Goal: Task Accomplishment & Management: Use online tool/utility

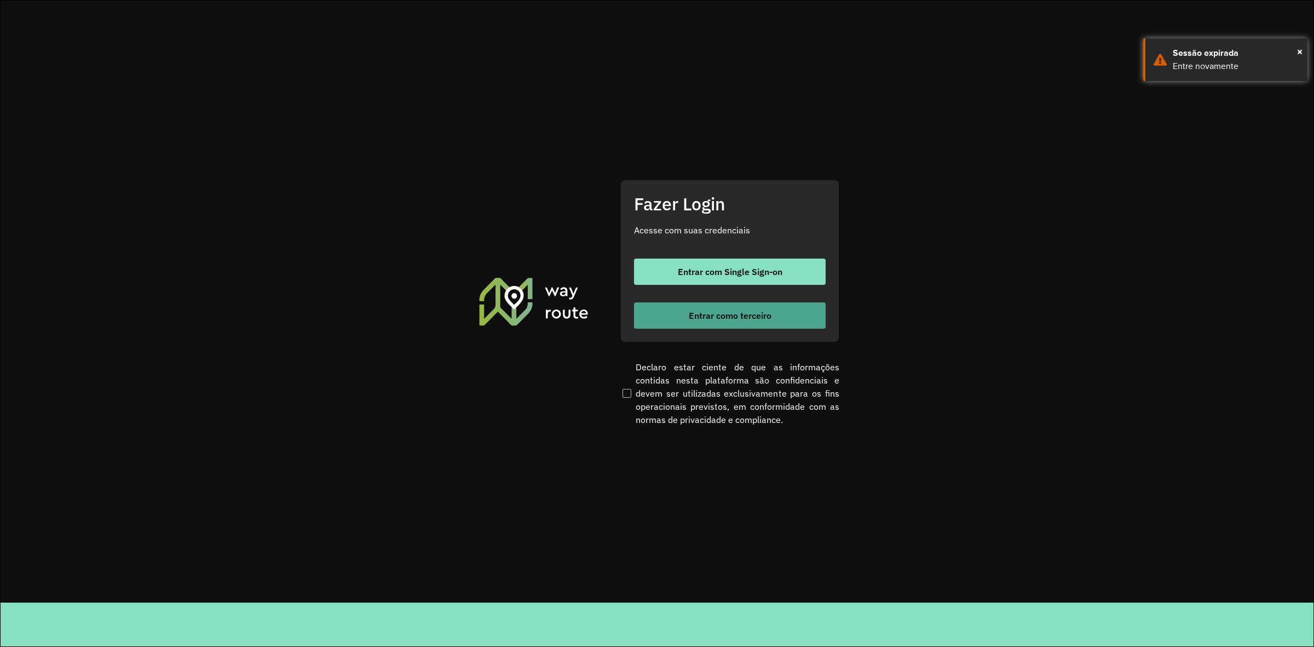
click at [759, 312] on span "Entrar como terceiro" at bounding box center [730, 315] width 83 height 9
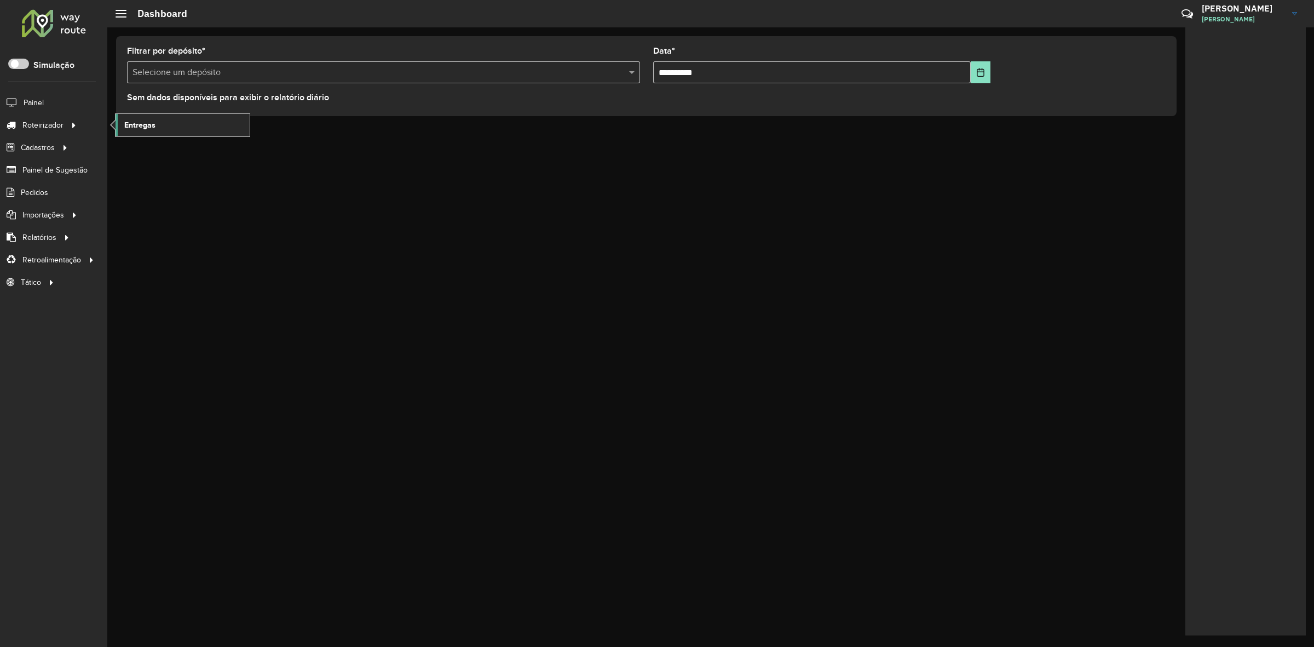
click at [127, 122] on span "Entregas" at bounding box center [139, 124] width 31 height 11
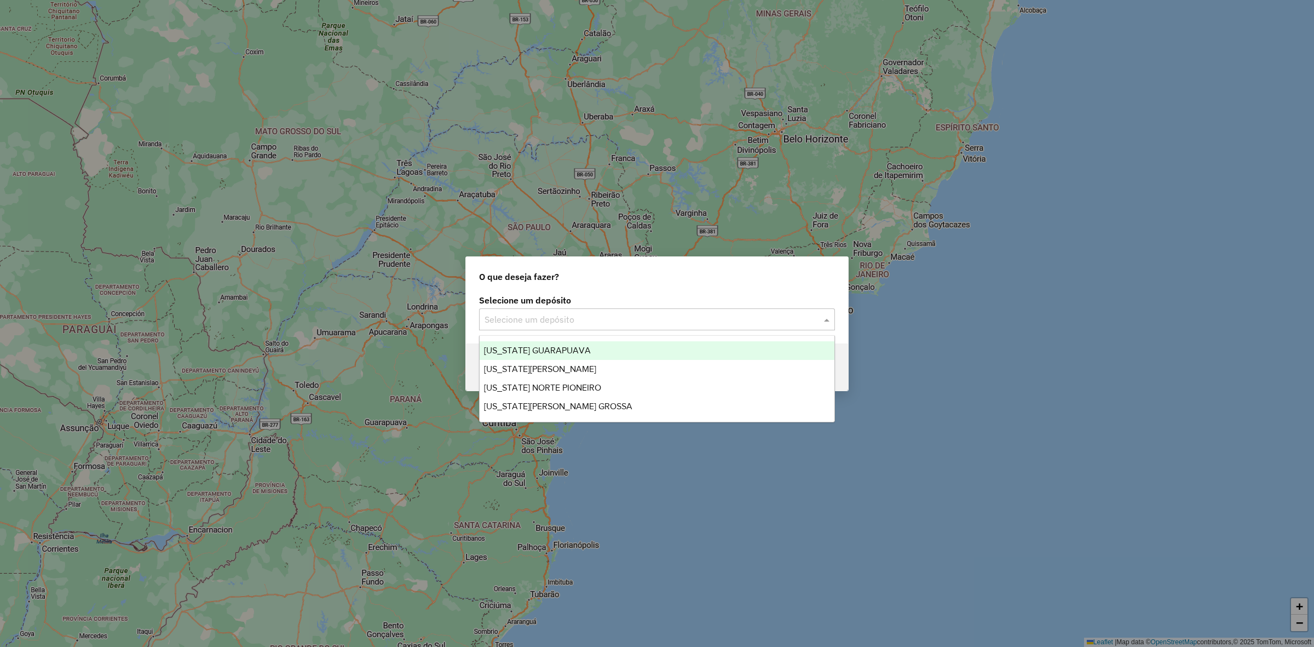
click at [517, 321] on input "text" at bounding box center [646, 319] width 323 height 13
click at [524, 355] on div "VIRGINIA GUARAPUAVA" at bounding box center [657, 350] width 355 height 19
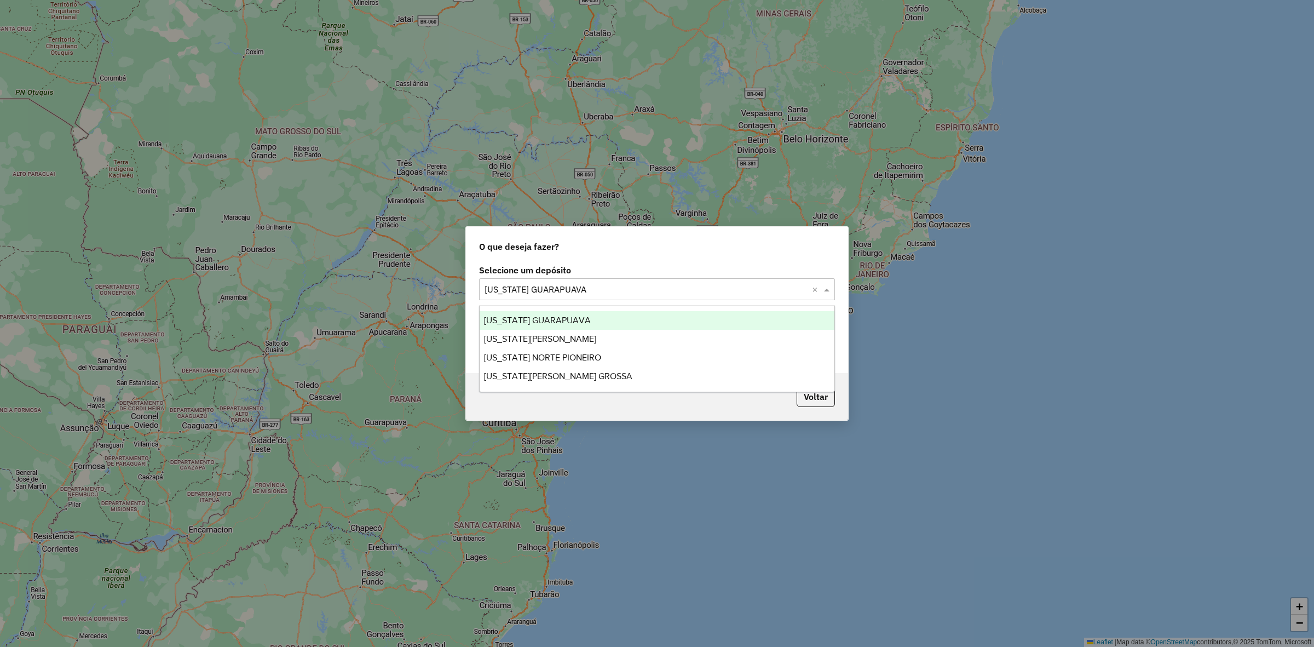
click at [551, 285] on input "text" at bounding box center [646, 289] width 323 height 13
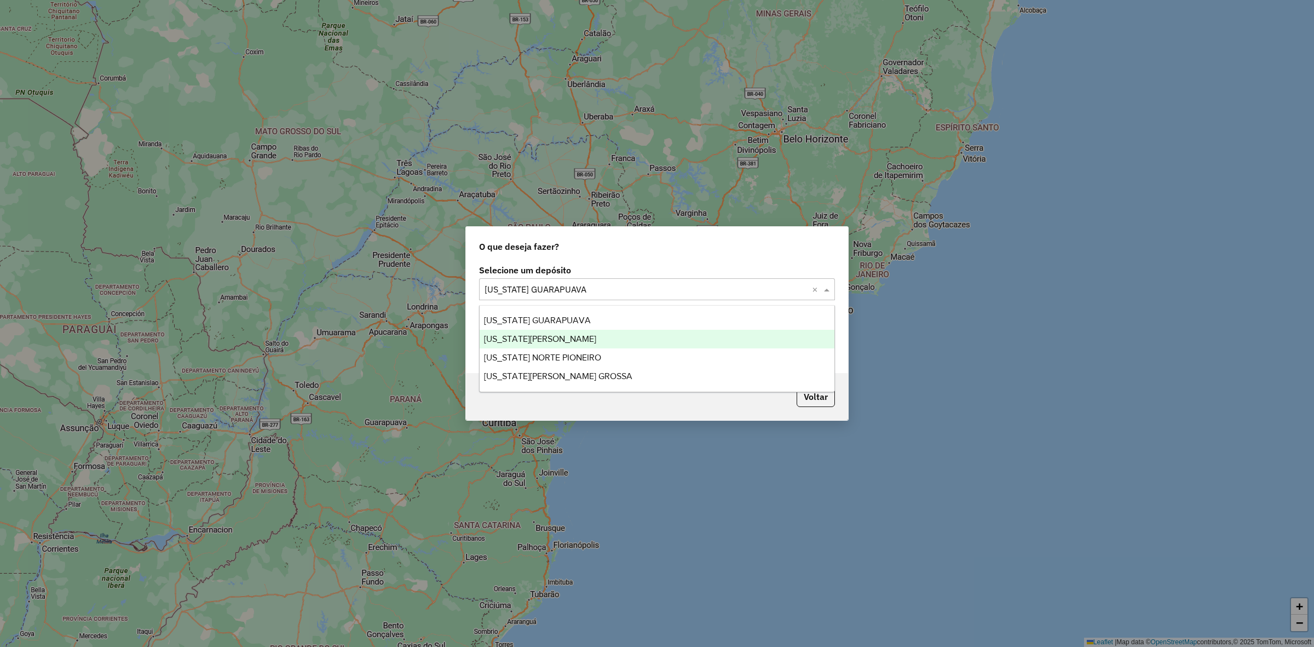
click at [521, 336] on span "VIRGINIA MARINGA" at bounding box center [540, 338] width 112 height 9
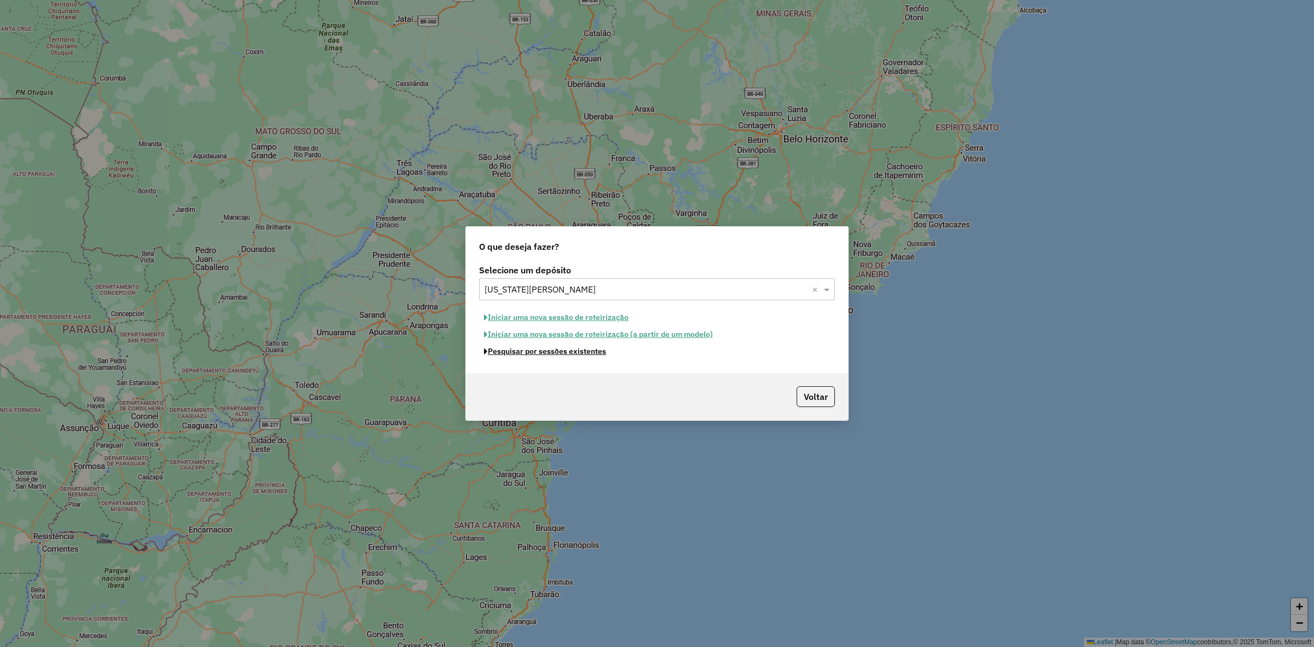
click at [540, 359] on button "Pesquisar por sessões existentes" at bounding box center [545, 351] width 132 height 17
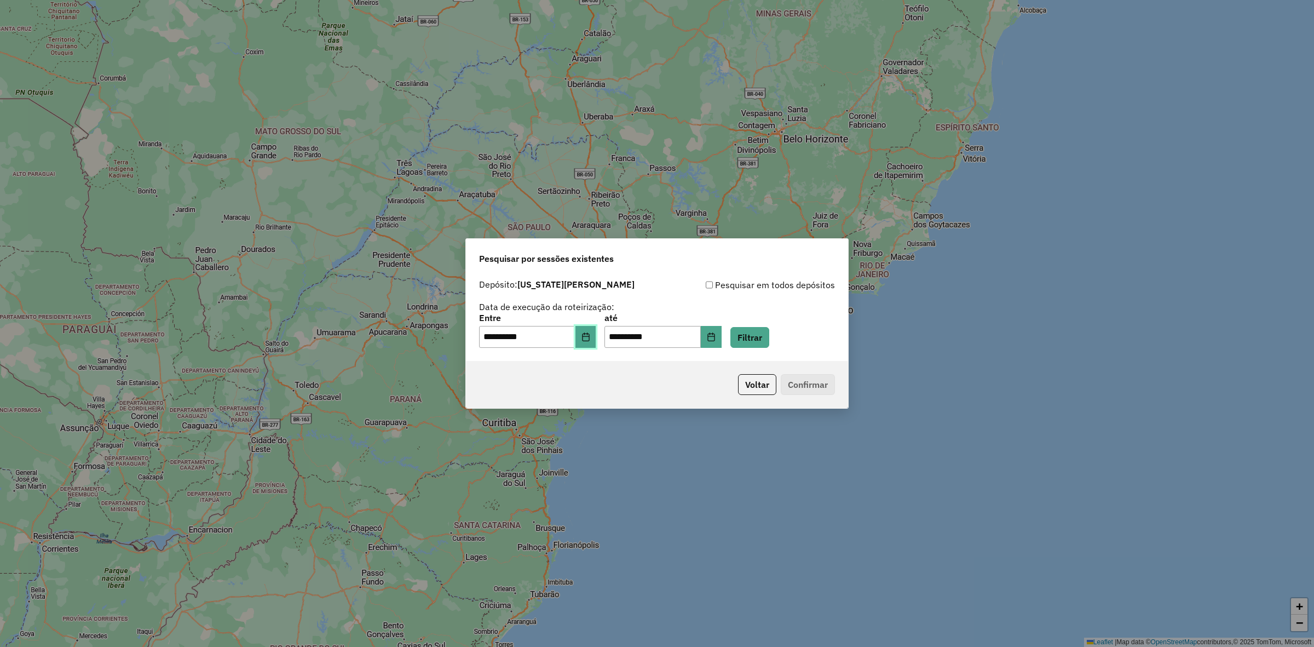
click at [596, 330] on button "Choose Date" at bounding box center [586, 337] width 21 height 22
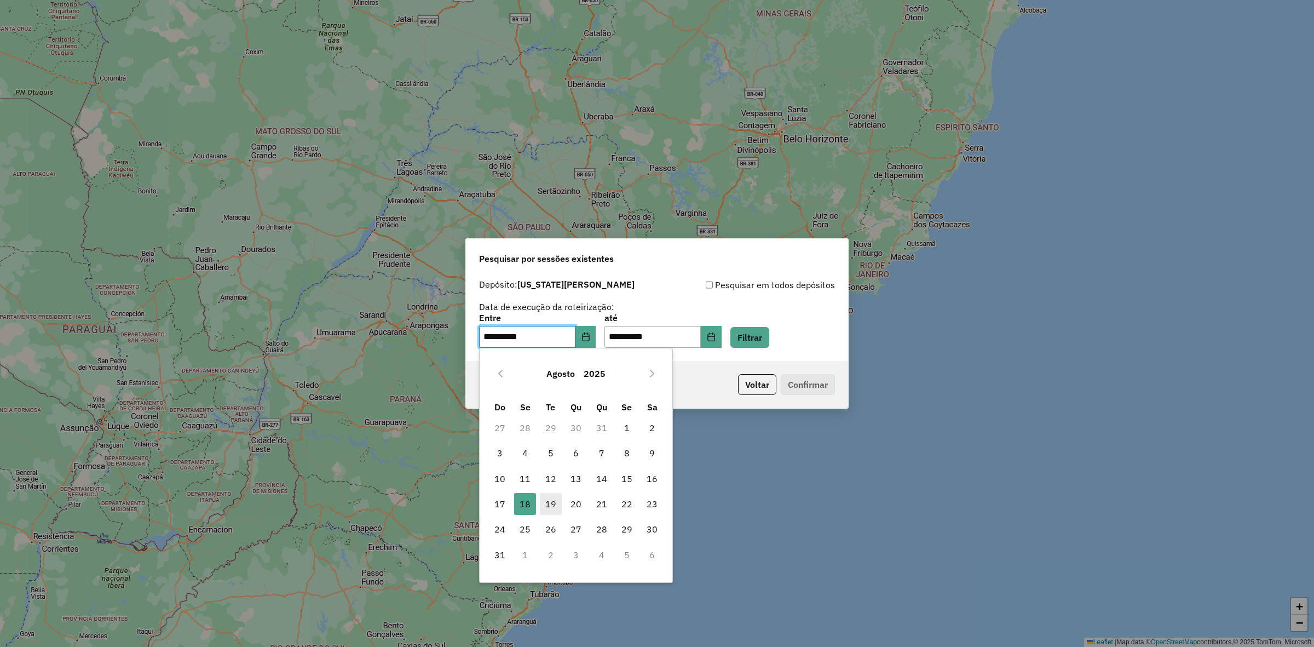
click at [551, 508] on span "19" at bounding box center [551, 504] width 22 height 22
type input "**********"
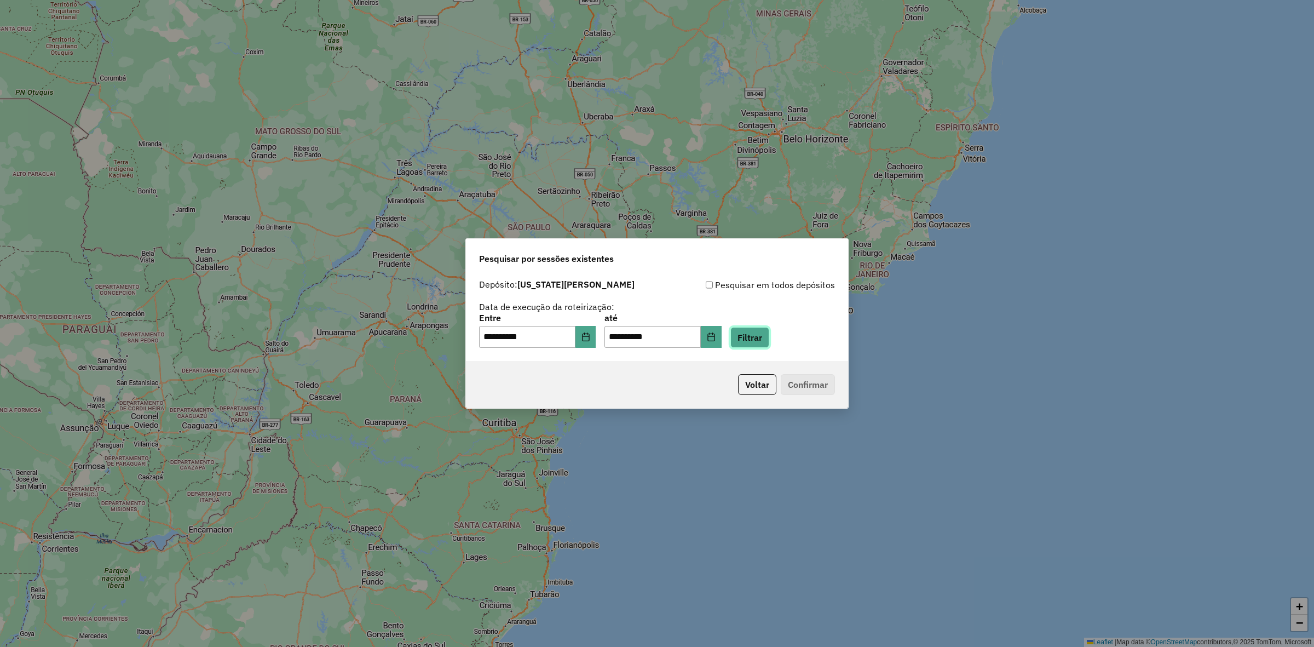
click at [769, 341] on button "Filtrar" at bounding box center [749, 337] width 39 height 21
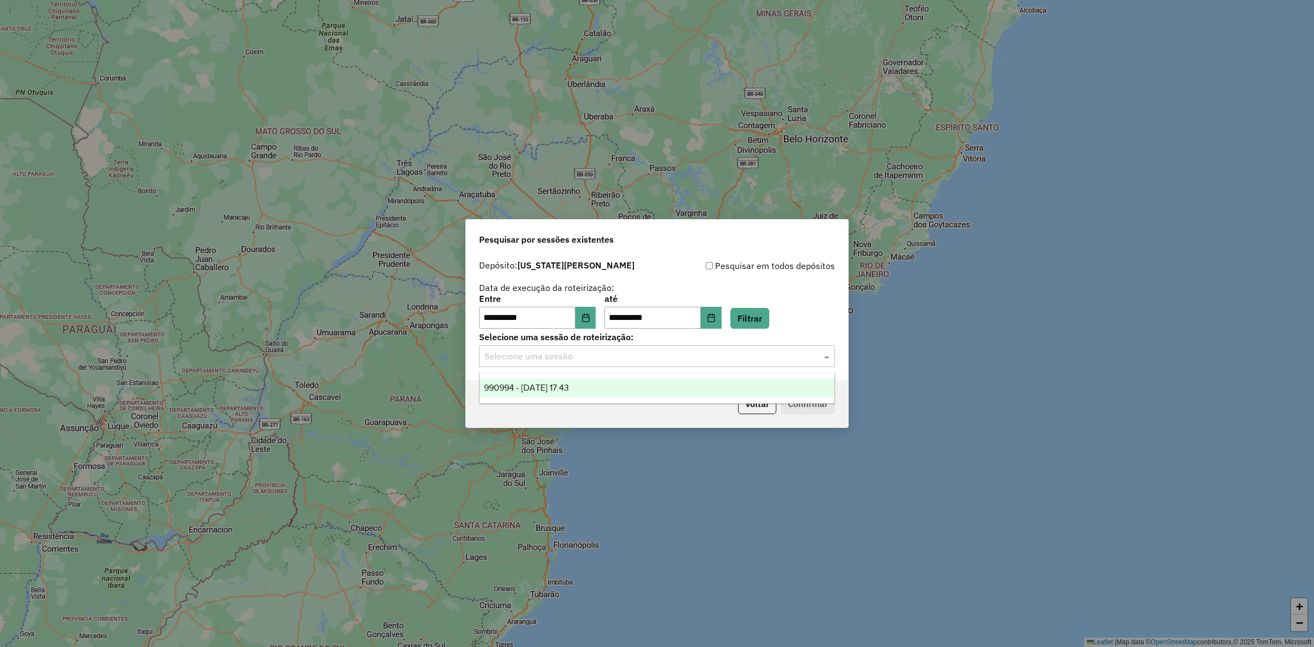
click at [746, 359] on input "text" at bounding box center [646, 356] width 323 height 13
click at [669, 389] on div "990994 - 19/08/2025 17:43" at bounding box center [657, 387] width 355 height 19
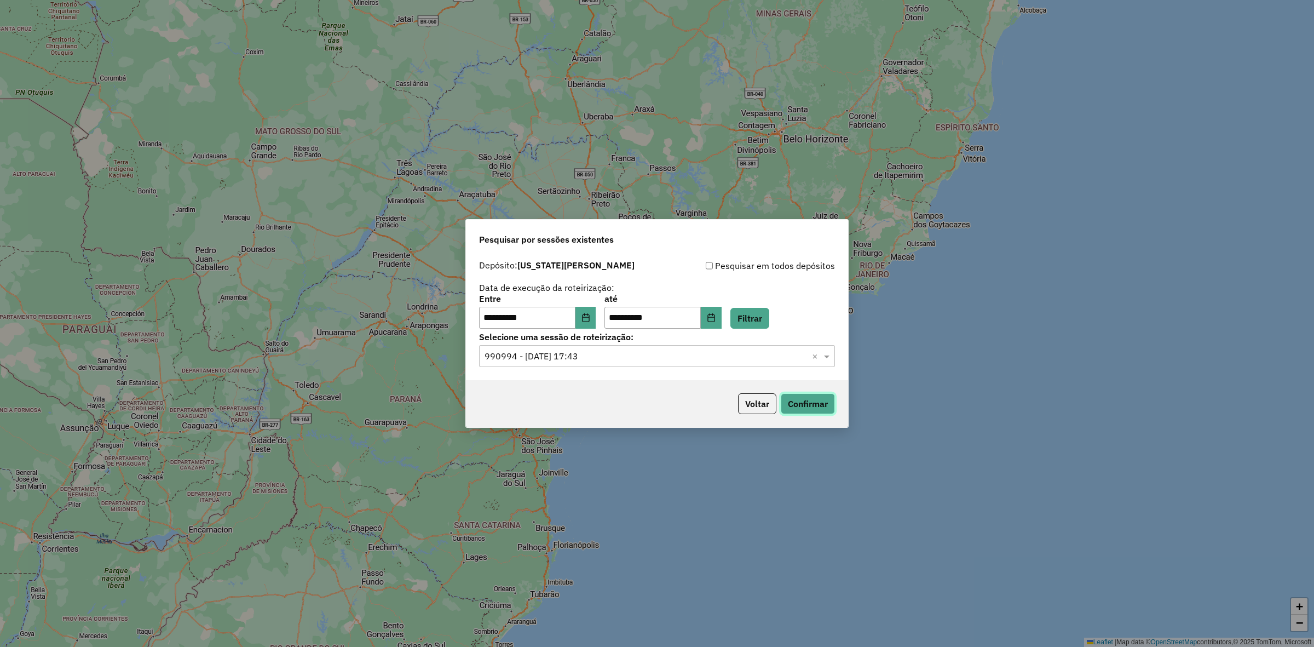
click at [807, 411] on button "Confirmar" at bounding box center [808, 403] width 54 height 21
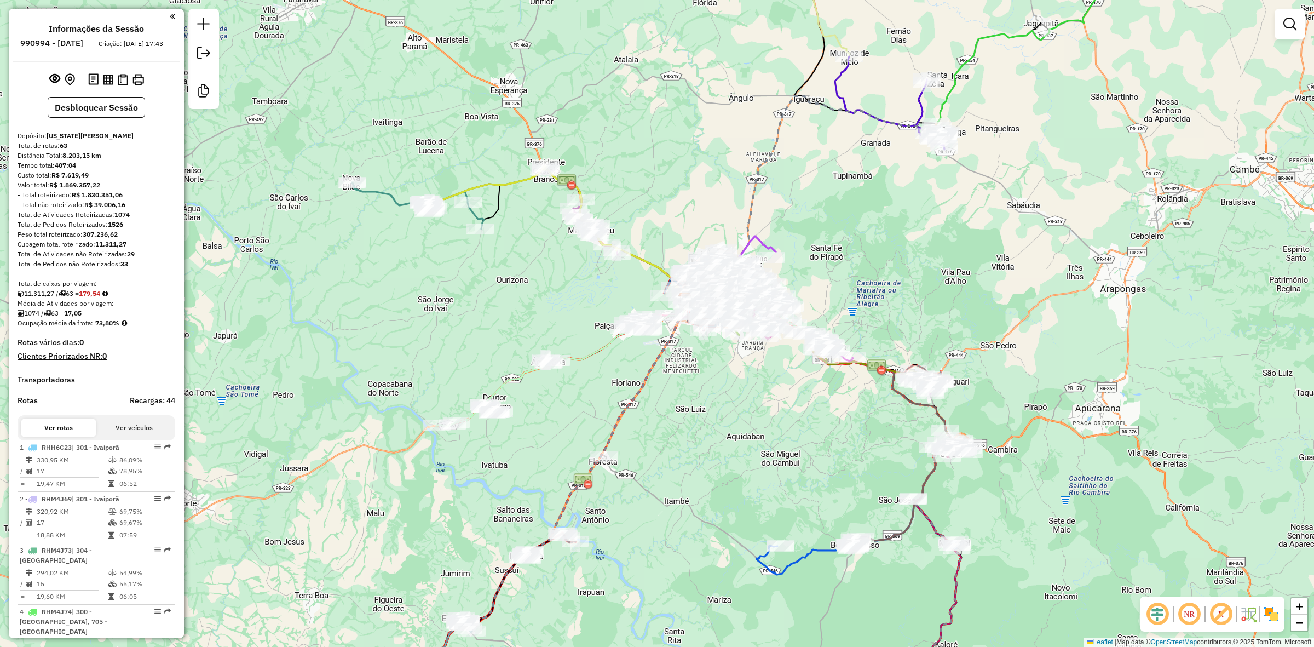
click at [384, 190] on icon at bounding box center [418, 205] width 132 height 47
select select "**********"
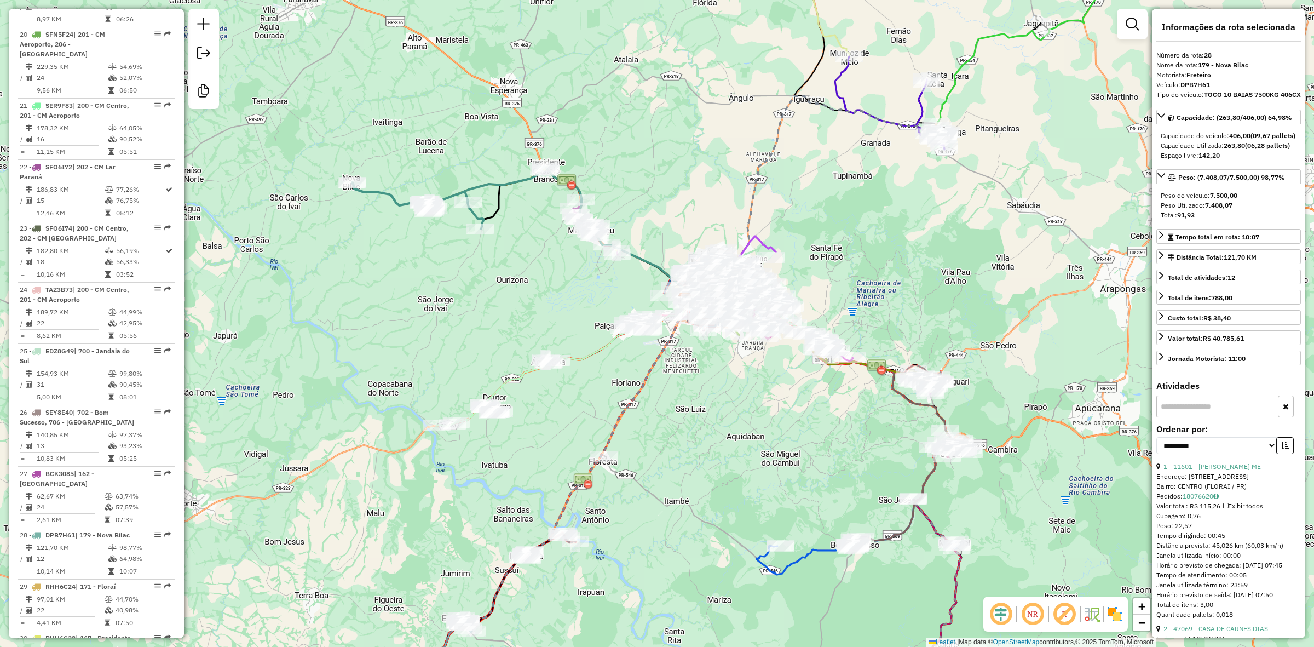
scroll to position [2000, 0]
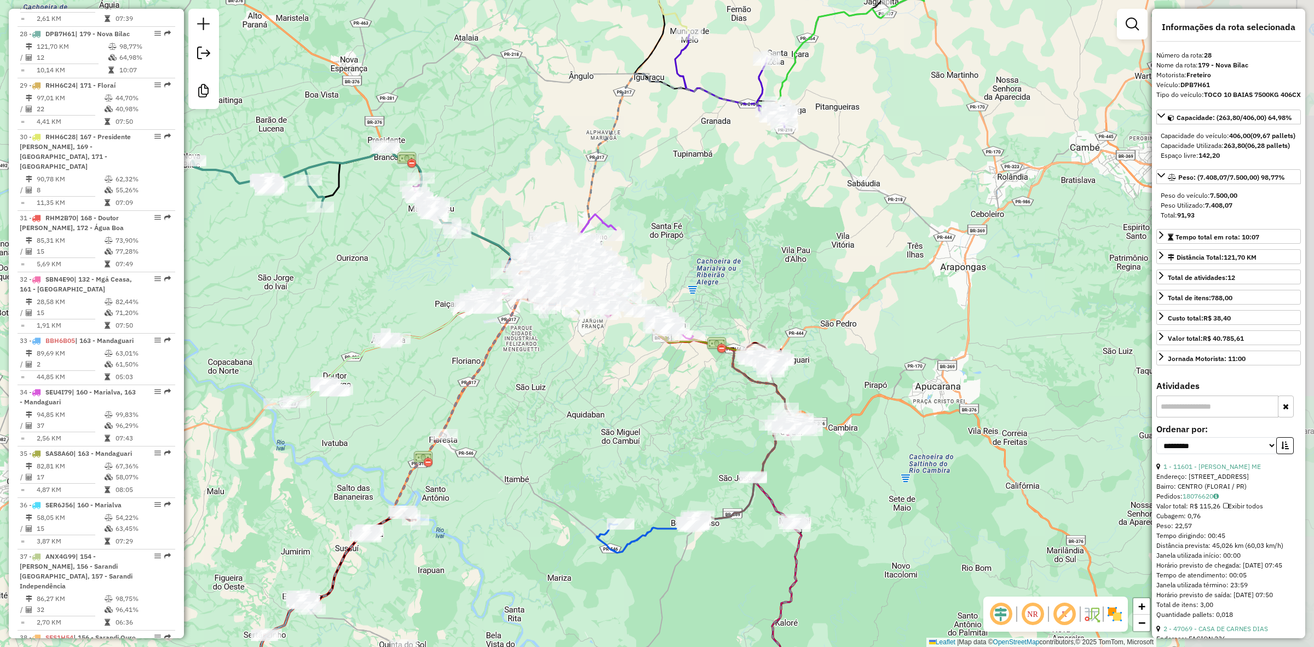
drag, startPoint x: 579, startPoint y: 256, endPoint x: 419, endPoint y: 234, distance: 161.4
click at [419, 234] on div "Janela de atendimento Grade de atendimento Capacidade Transportadoras Veículos …" at bounding box center [657, 323] width 1314 height 647
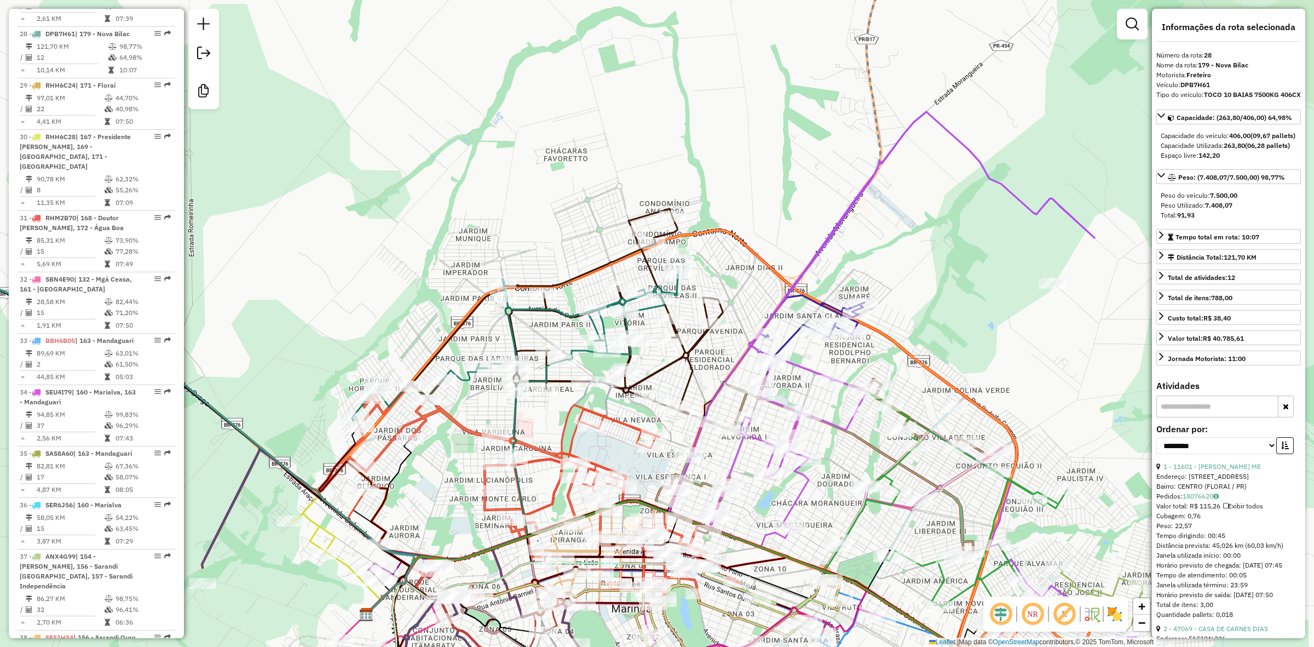
click at [787, 336] on icon at bounding box center [812, 331] width 105 height 73
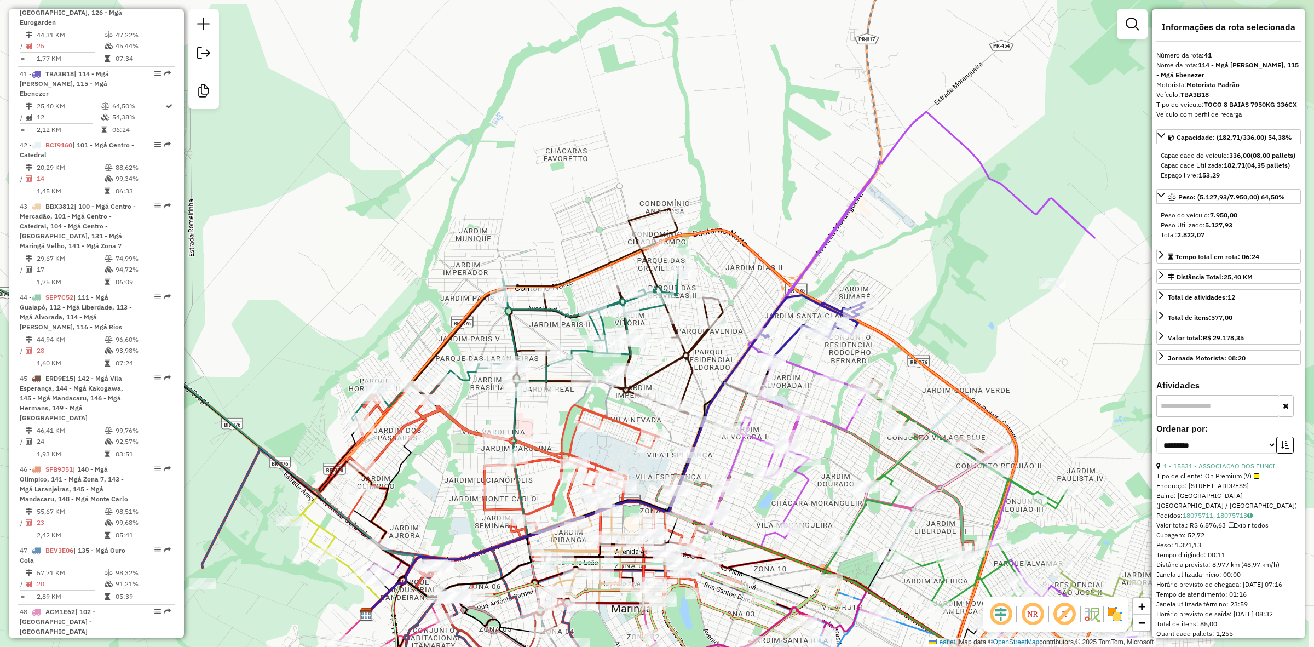
scroll to position [2818, 0]
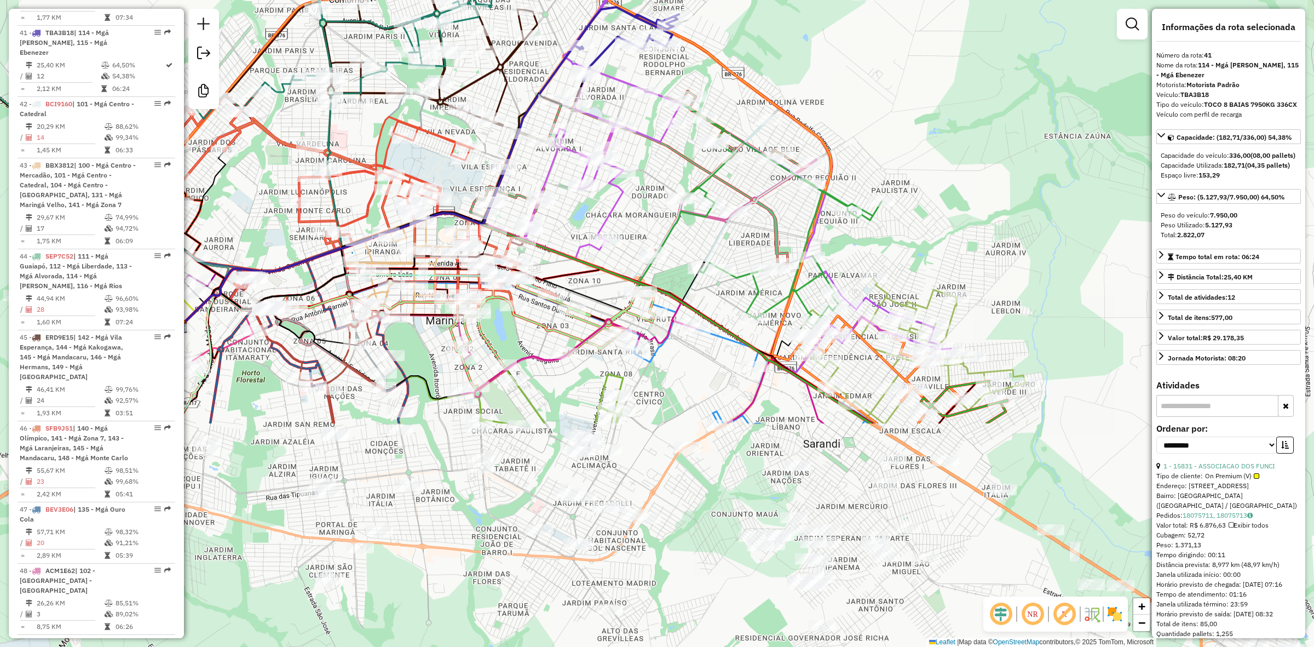
drag, startPoint x: 934, startPoint y: 388, endPoint x: 748, endPoint y: 100, distance: 342.7
click at [748, 100] on div "Janela de atendimento Grade de atendimento Capacidade Transportadoras Veículos …" at bounding box center [657, 323] width 1314 height 647
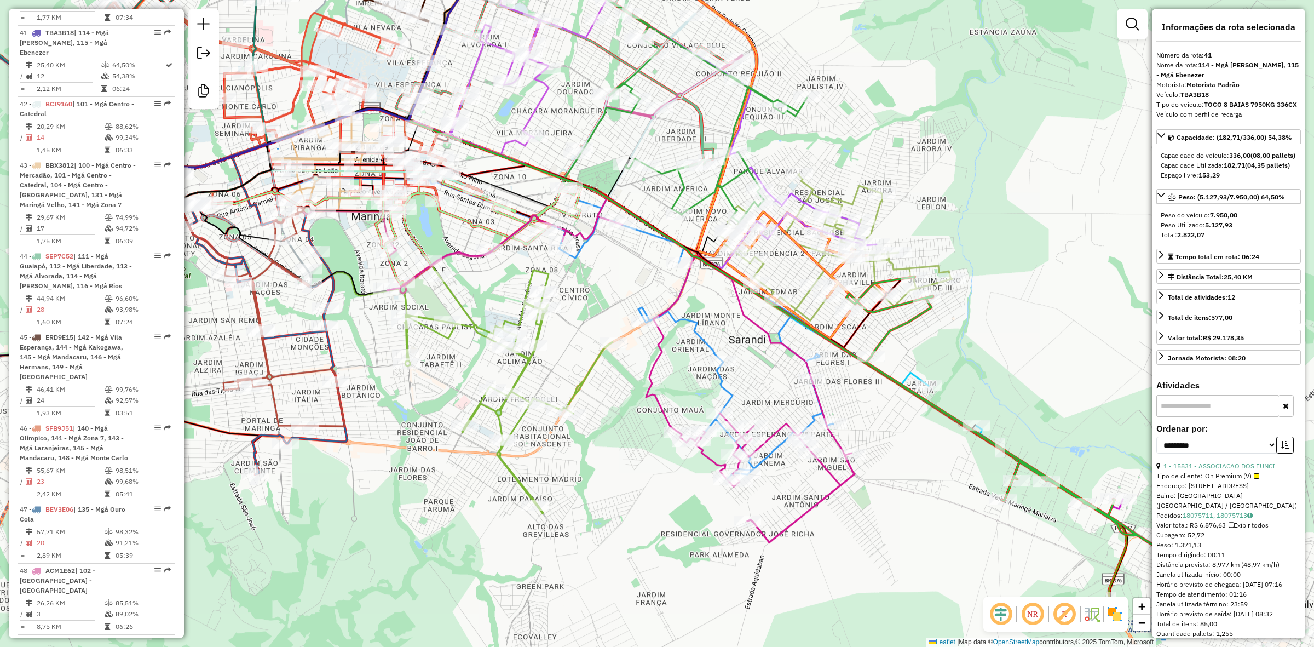
drag, startPoint x: 748, startPoint y: 100, endPoint x: 674, endPoint y: -4, distance: 128.0
click at [674, 0] on html "Aguarde... Pop-up bloqueado! Seu navegador bloqueou automáticamente a abertura …" at bounding box center [657, 323] width 1314 height 647
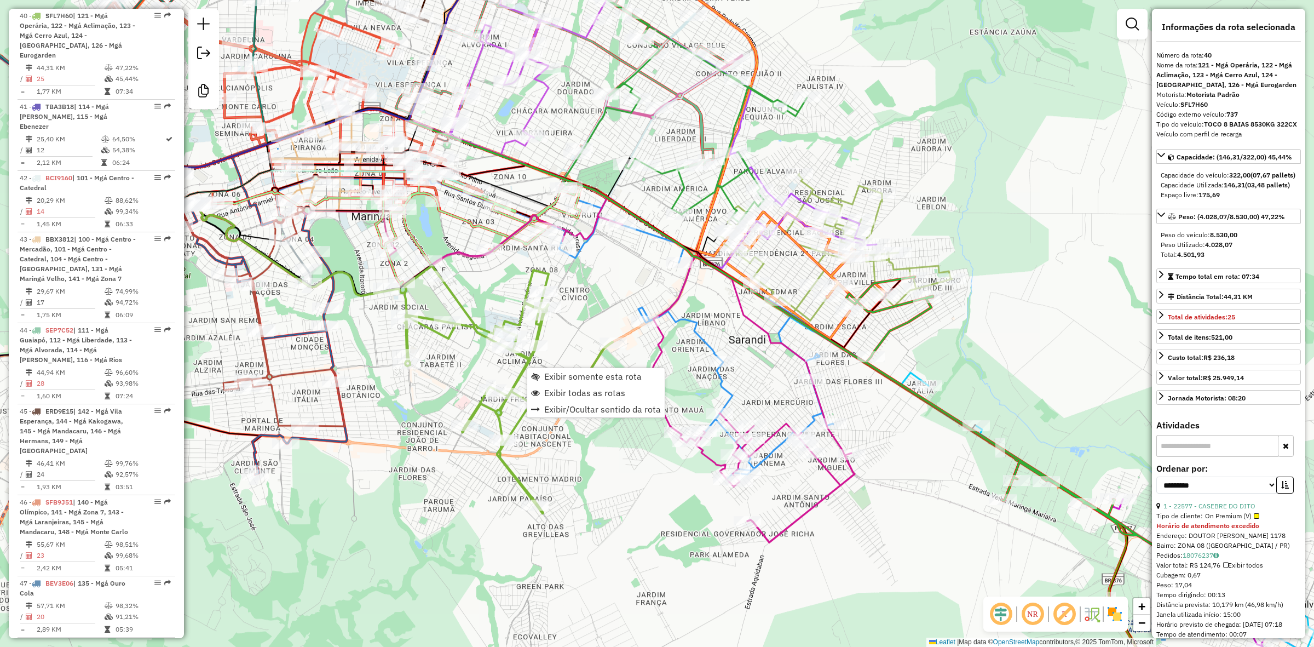
scroll to position [2737, 0]
click at [545, 368] on link "Exibir somente esta rota" at bounding box center [595, 376] width 137 height 16
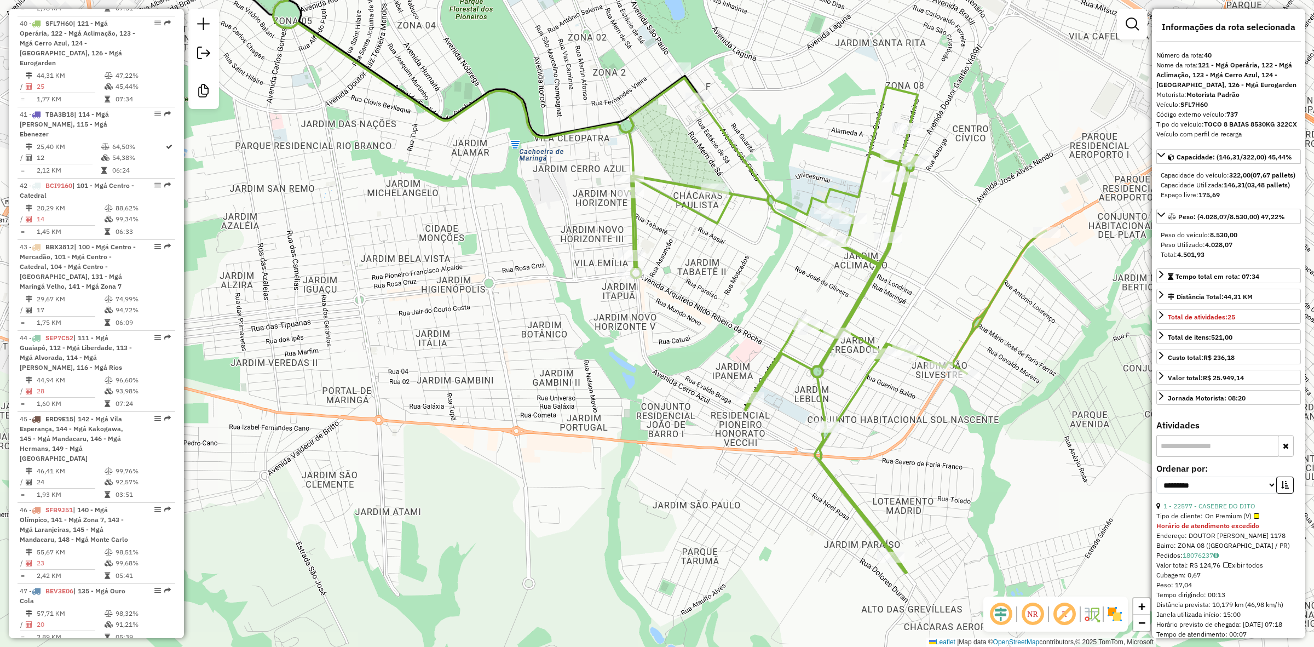
click at [975, 337] on icon at bounding box center [837, 325] width 417 height 495
